Goal: Information Seeking & Learning: Learn about a topic

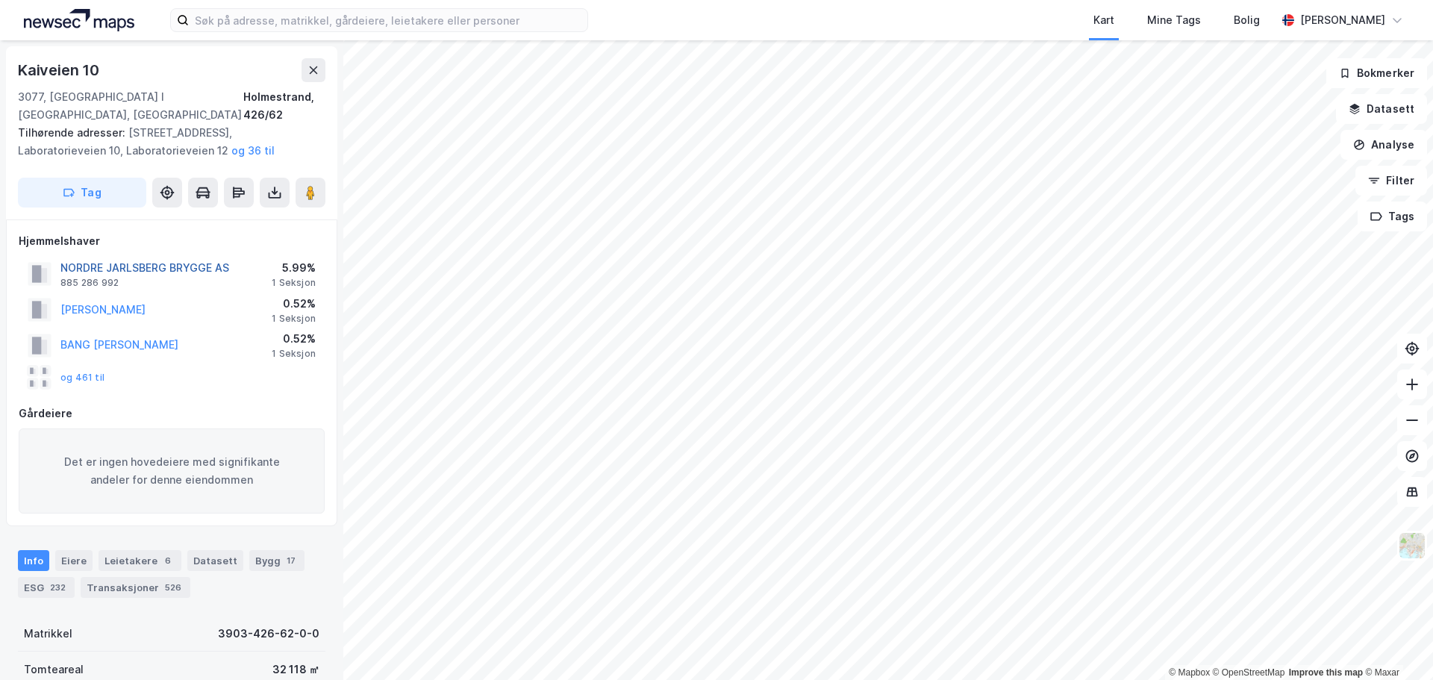
click at [0, 0] on button "NORDRE JARLSBERG BRYGGE AS" at bounding box center [0, 0] width 0 height 0
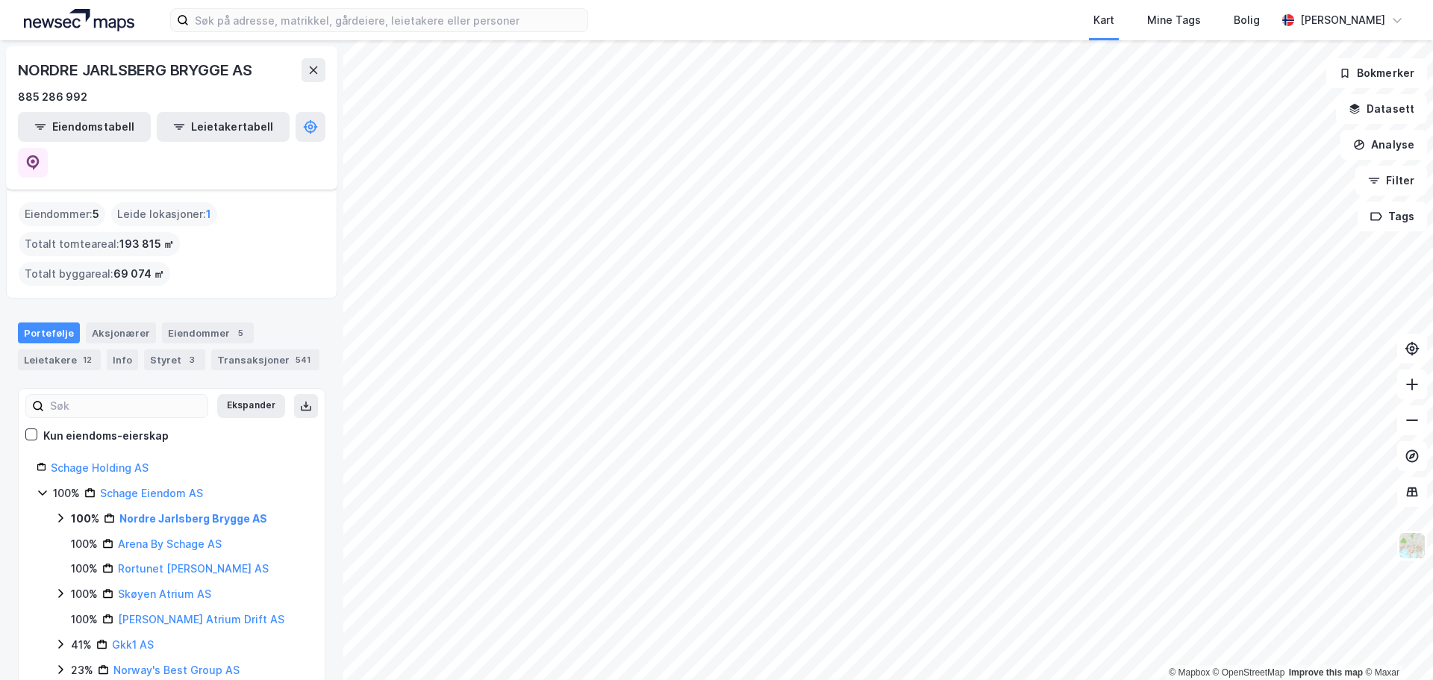
scroll to position [73, 0]
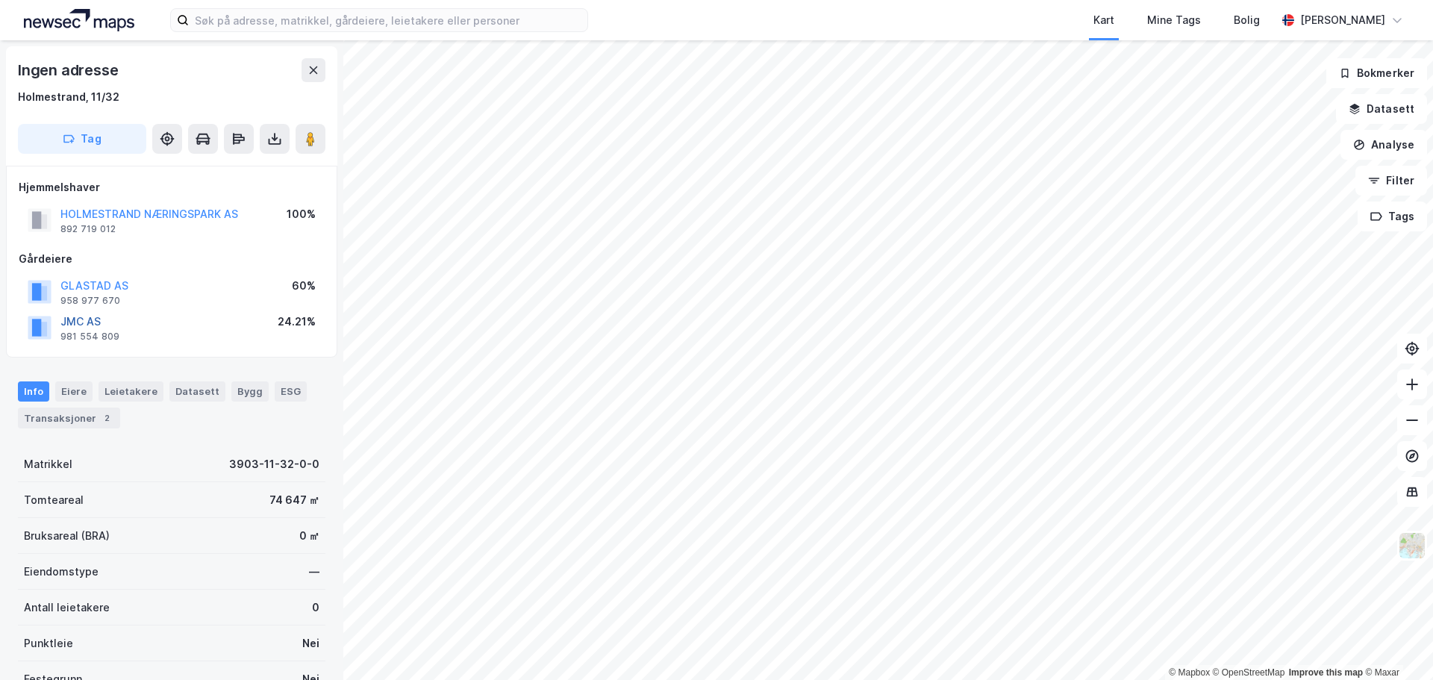
click at [0, 0] on button "JMC AS" at bounding box center [0, 0] width 0 height 0
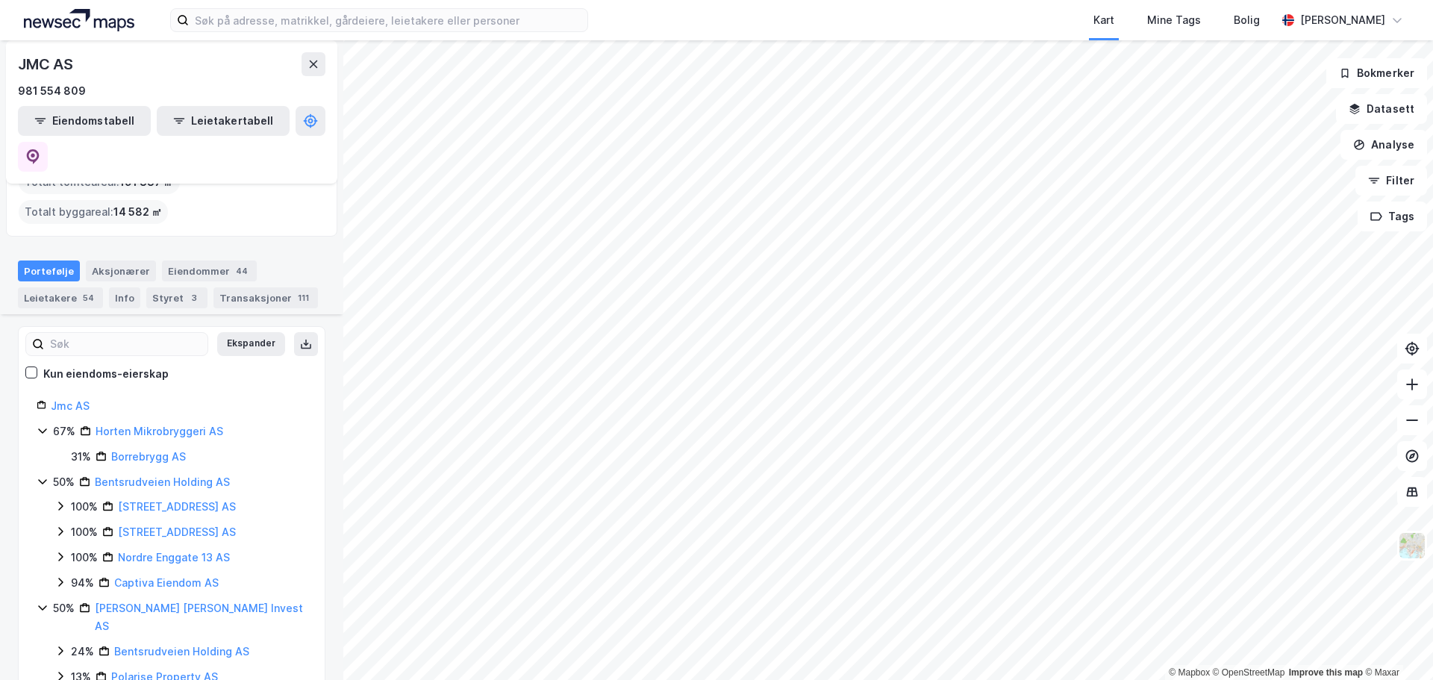
scroll to position [299, 0]
